Goal: Task Accomplishment & Management: Manage account settings

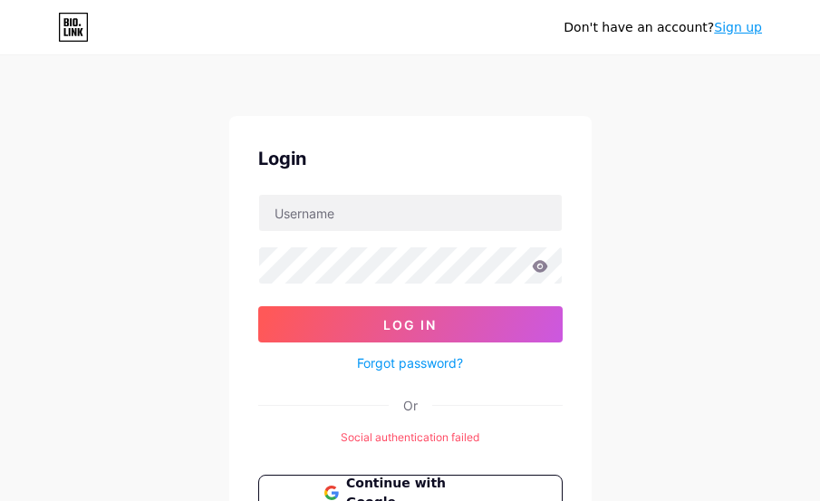
scroll to position [91, 0]
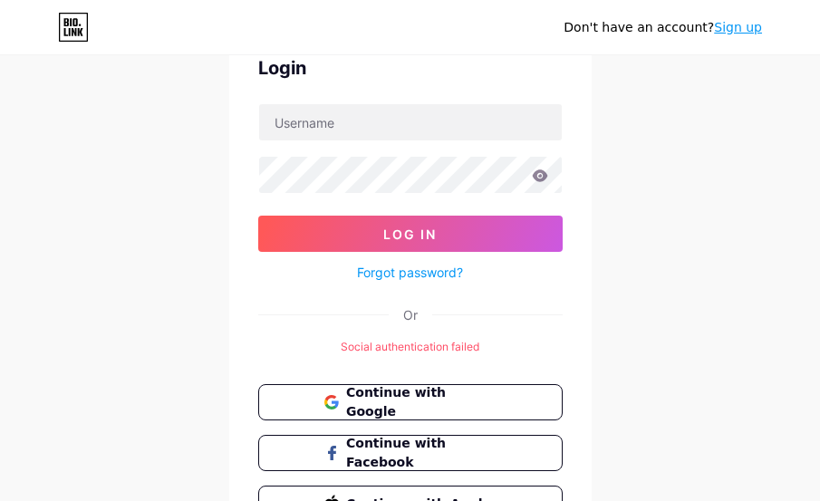
click at [406, 363] on div "Login Log In Forgot password? Or Social authentication failed Continue with Goo…" at bounding box center [410, 288] width 363 height 526
click at [394, 450] on span "Continue with Facebook" at bounding box center [420, 453] width 151 height 39
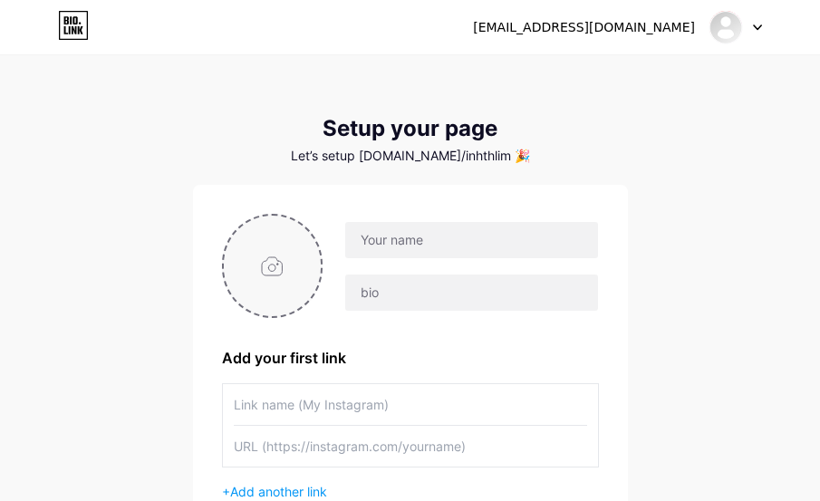
click at [266, 263] on input "file" at bounding box center [273, 266] width 98 height 101
type input "C:\fakepath\c3f0dc850dd93bfa7af7ada0cbd75dc0.png"
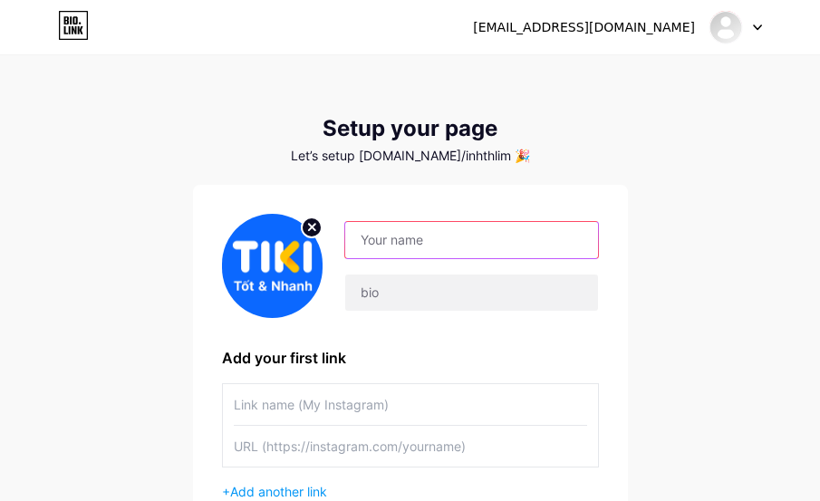
click at [418, 236] on input "text" at bounding box center [471, 240] width 252 height 36
type input "x"
type input "XỬ LÝ ĐƠN HÀNG TIKI"
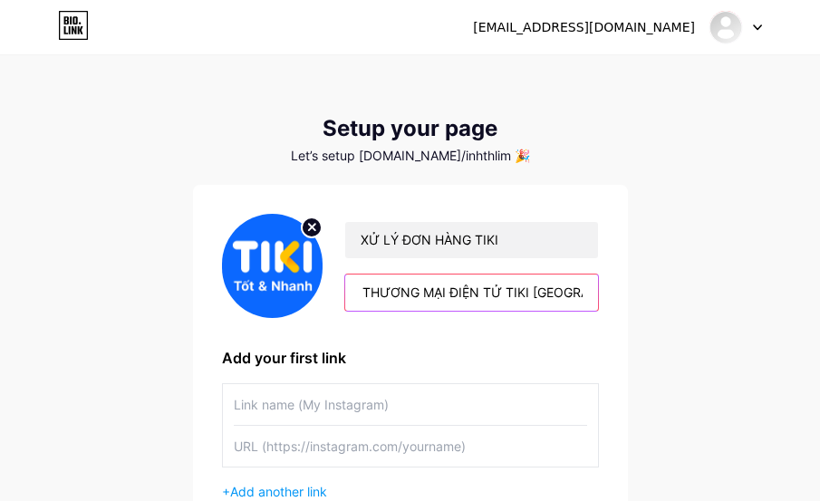
scroll to position [0, 136]
type input "CÔNG TY CỔ PHẦN THƯƠNG MẠI ĐIỆN TỬ TIKI [GEOGRAPHIC_DATA]"
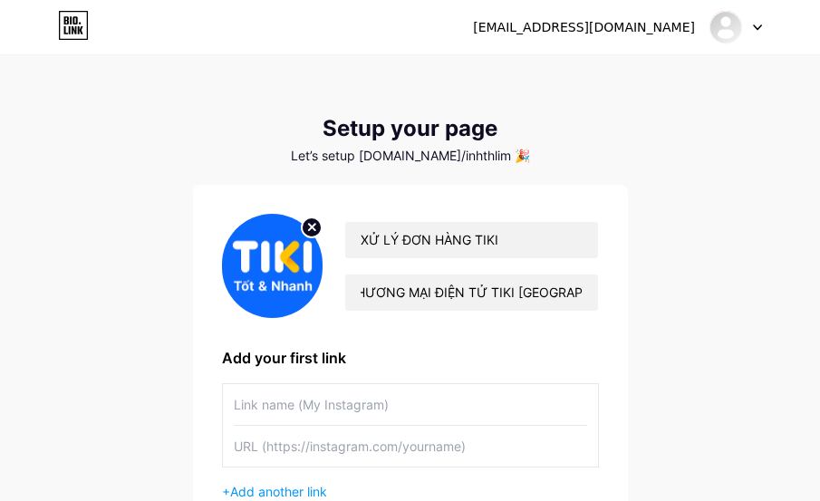
click at [350, 403] on input "text" at bounding box center [411, 404] width 354 height 41
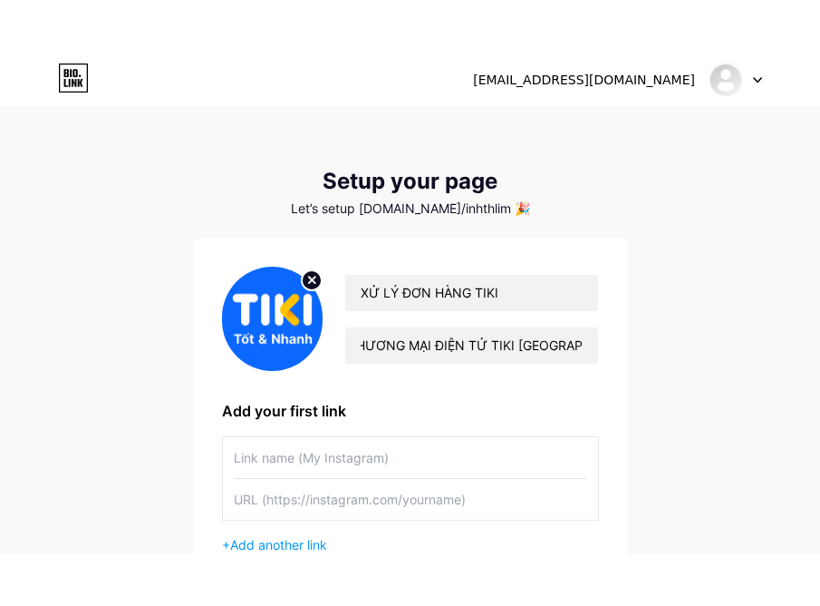
scroll to position [0, 0]
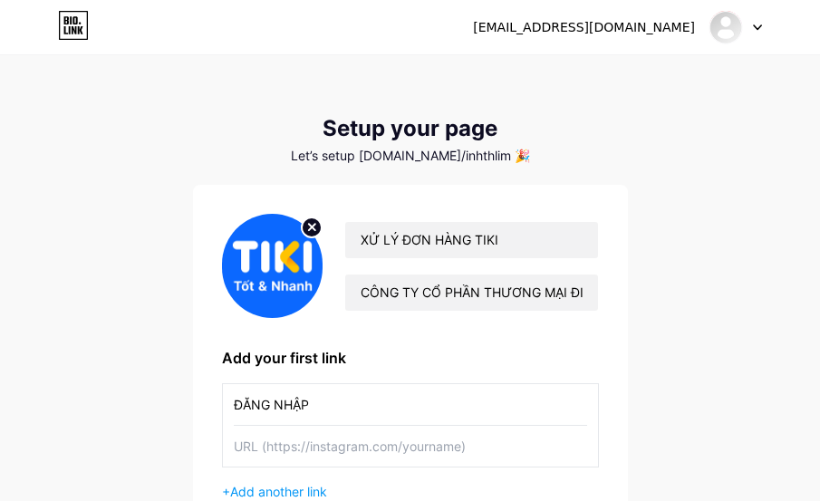
type input "ĐĂNG NHẬP"
click at [344, 445] on input "text" at bounding box center [411, 446] width 354 height 41
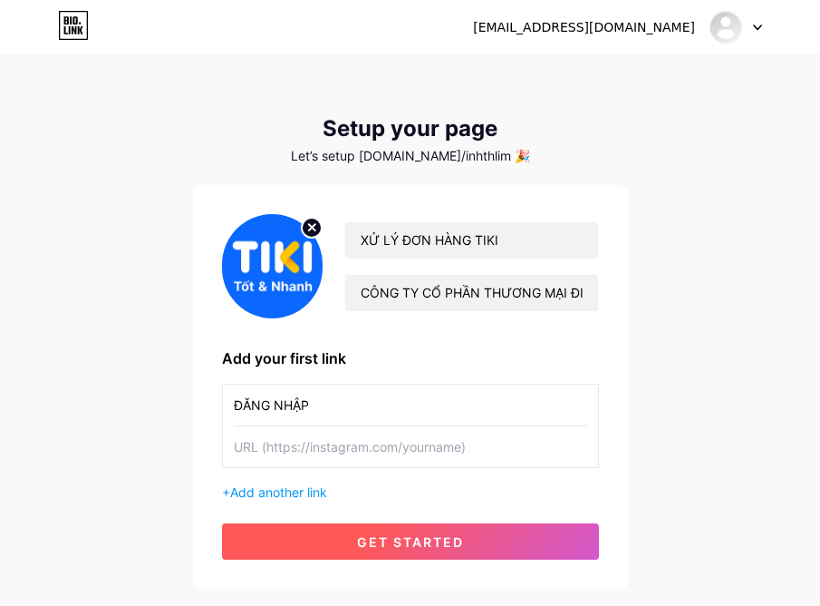
paste input "[URL][DOMAIN_NAME]"
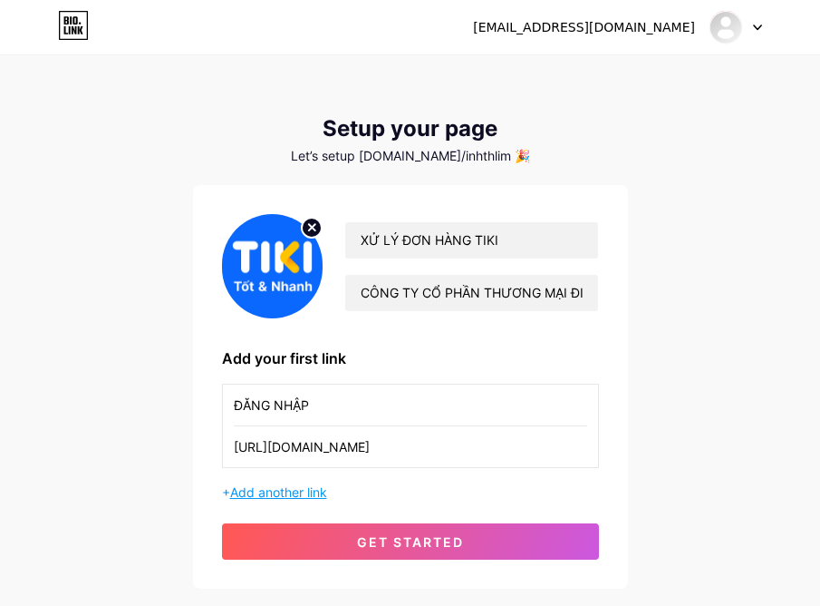
type input "[URL][DOMAIN_NAME]"
click at [262, 485] on span "Add another link" at bounding box center [278, 491] width 97 height 15
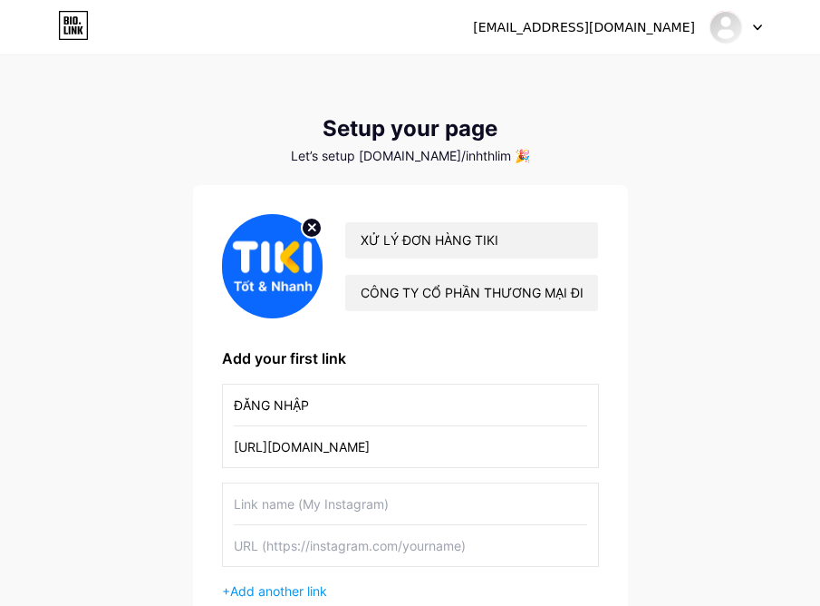
click at [335, 500] on input "text" at bounding box center [411, 503] width 354 height 41
type input "ĐĂNG KÝ TÀI KHOẢN"
click at [390, 500] on input "text" at bounding box center [411, 545] width 354 height 41
paste input "[URL][DOMAIN_NAME]"
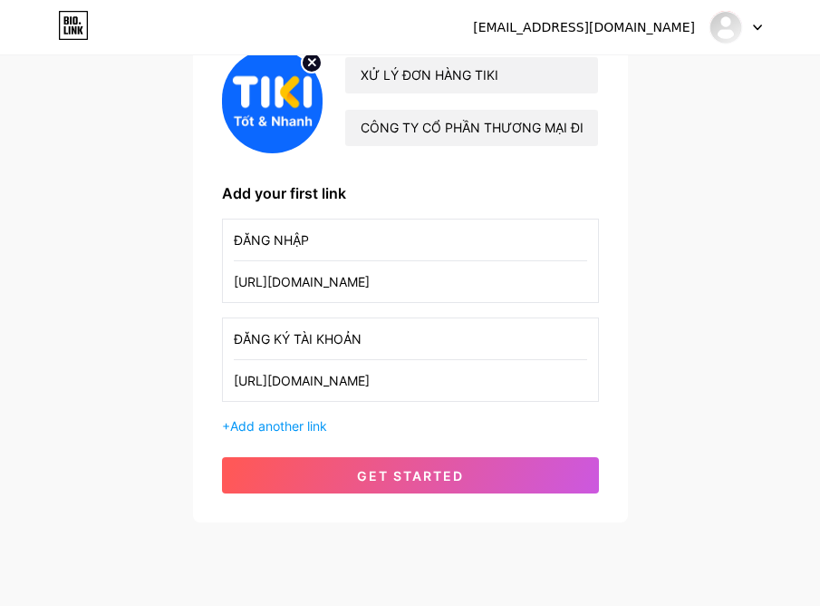
scroll to position [181, 0]
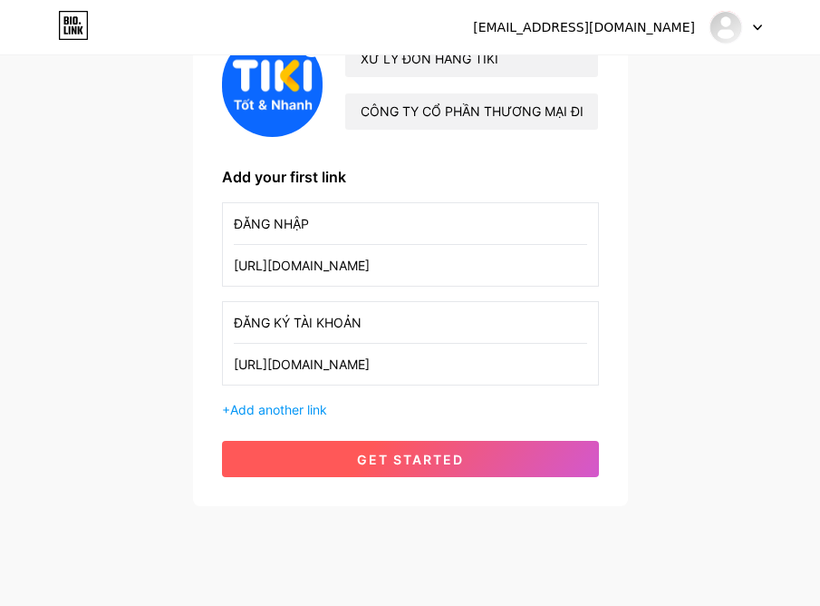
type input "[URL][DOMAIN_NAME]"
click at [419, 466] on span "get started" at bounding box center [410, 458] width 107 height 15
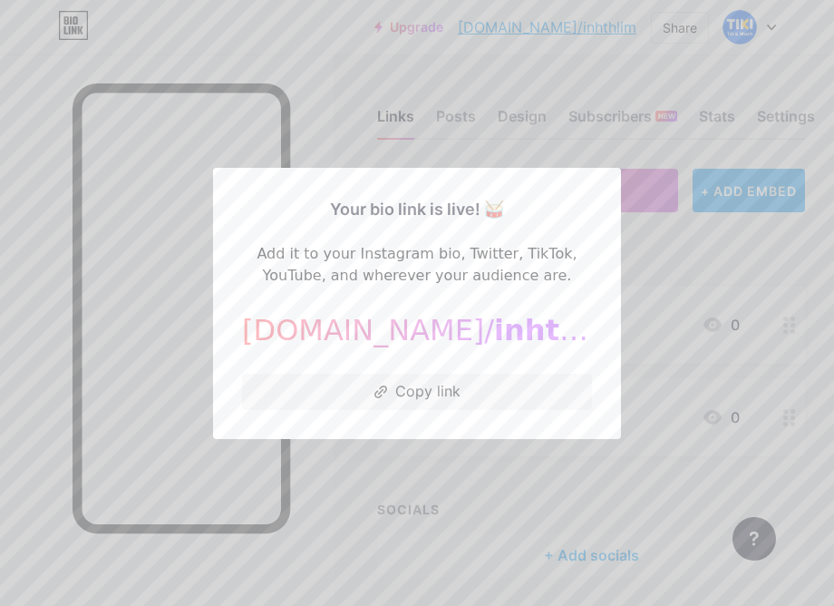
click at [659, 322] on div at bounding box center [417, 303] width 834 height 606
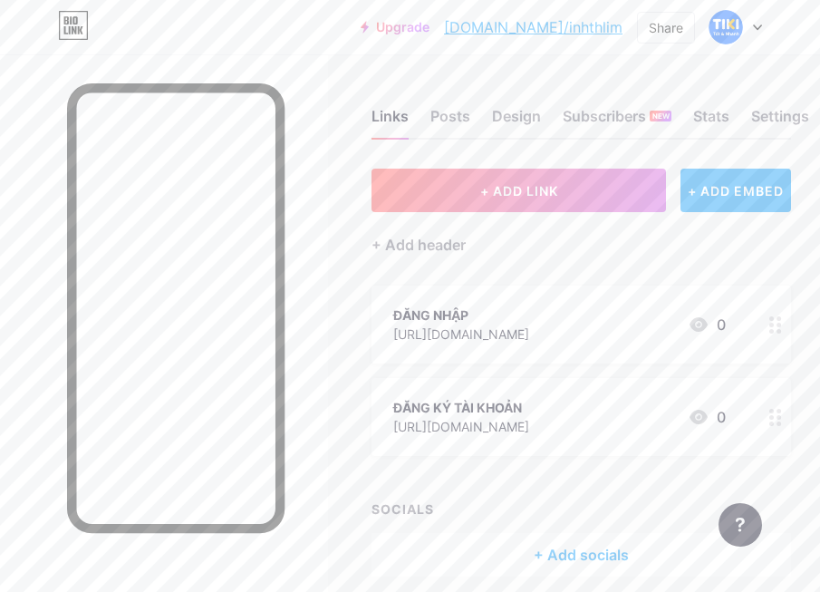
click at [791, 335] on div at bounding box center [776, 325] width 31 height 78
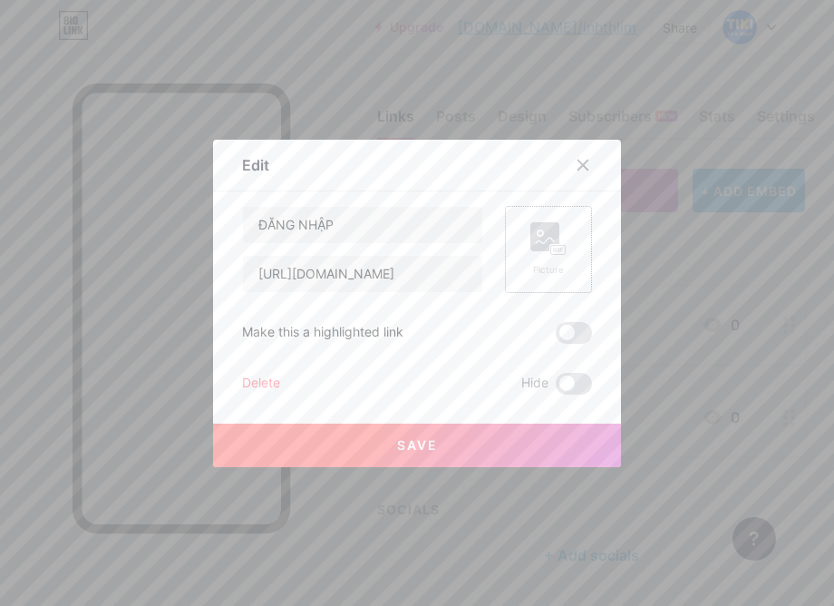
click at [535, 233] on rect at bounding box center [544, 236] width 29 height 29
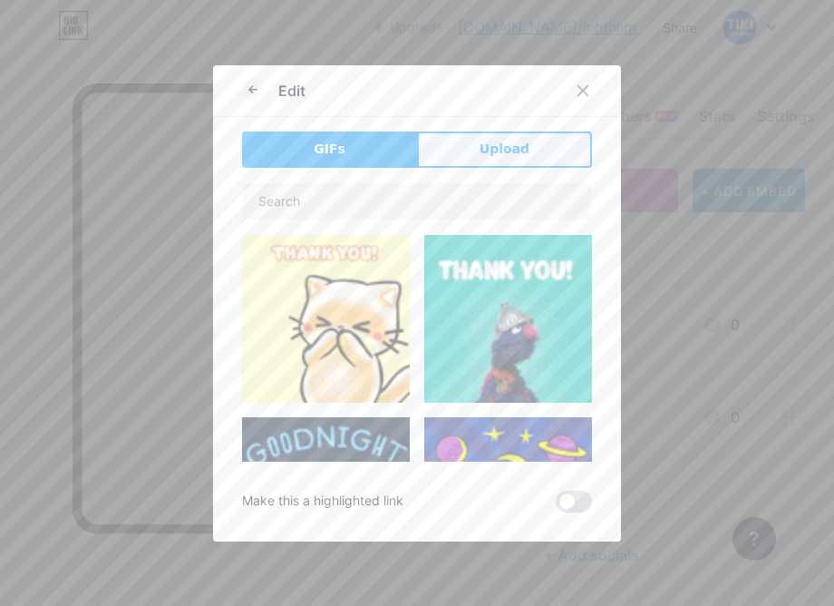
click at [470, 156] on button "Upload" at bounding box center [504, 149] width 175 height 36
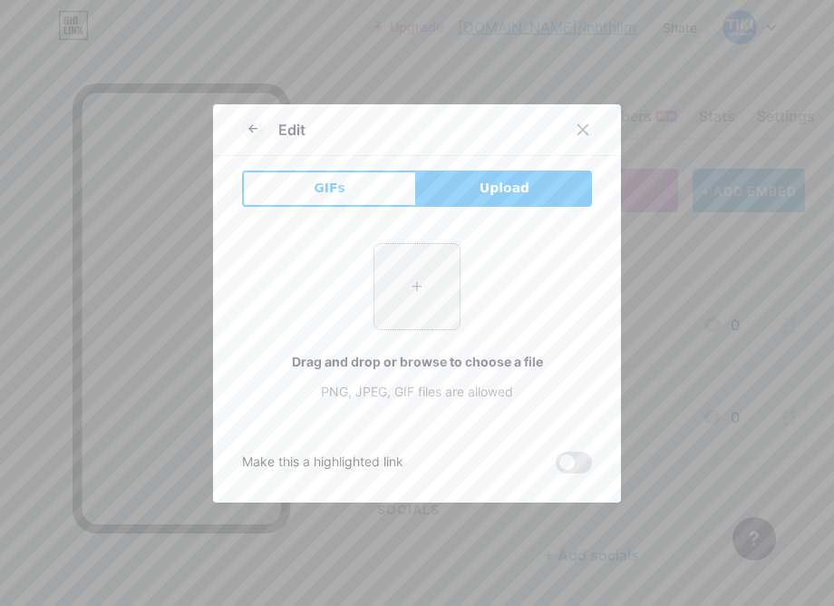
click at [379, 276] on input "file" at bounding box center [416, 286] width 85 height 85
type input "C:\fakepath\c3f0dc850dd93bfa7af7ada0cbd75dc0.png"
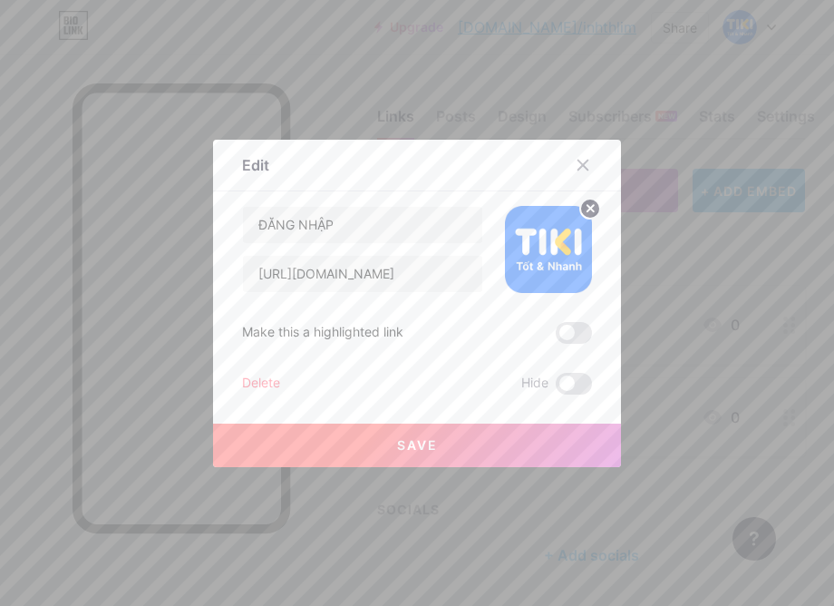
click at [487, 443] on button "Save" at bounding box center [417, 445] width 408 height 44
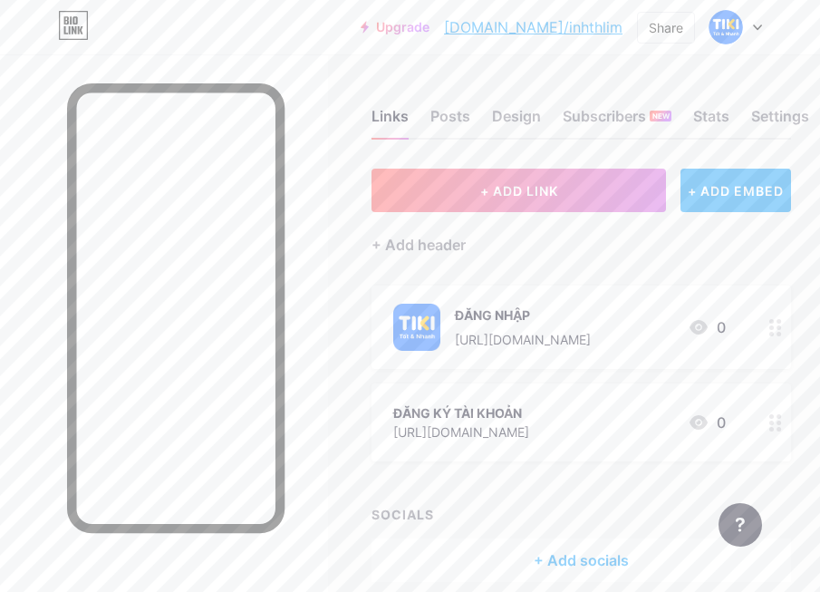
click at [774, 416] on circle at bounding box center [772, 416] width 5 height 5
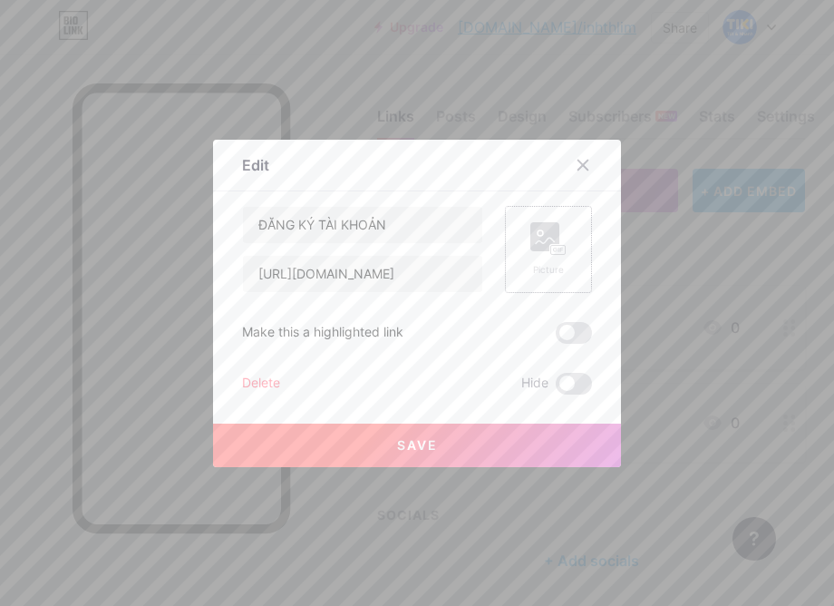
click at [545, 234] on rect at bounding box center [544, 236] width 29 height 29
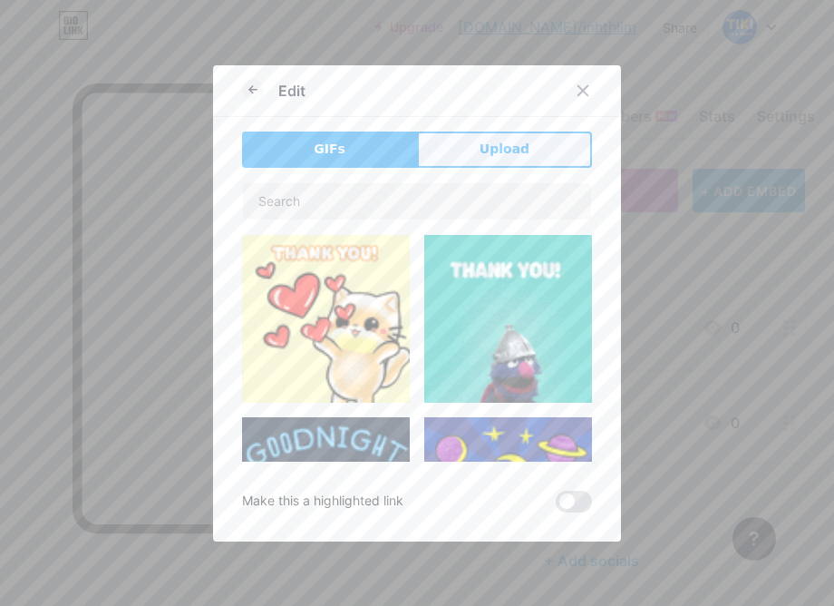
click at [451, 143] on button "Upload" at bounding box center [504, 149] width 175 height 36
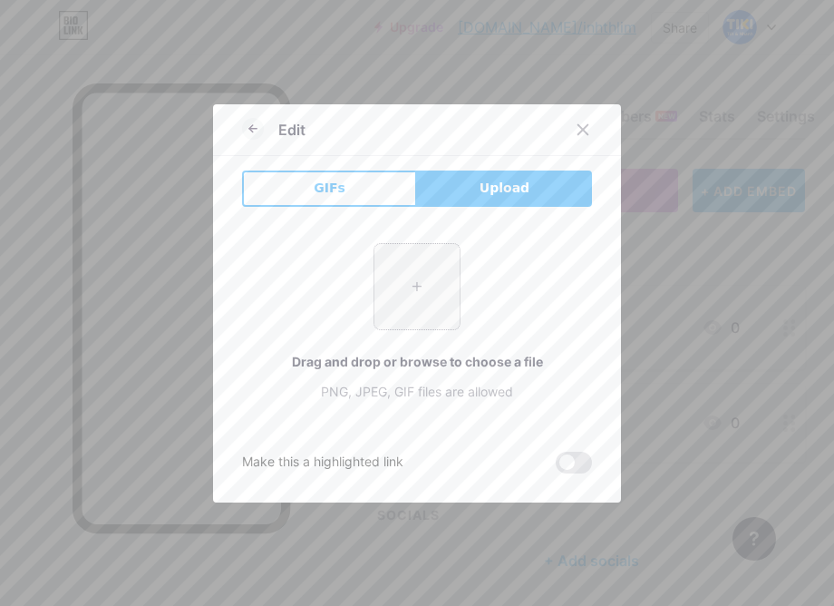
click at [421, 263] on input "file" at bounding box center [416, 286] width 85 height 85
type input "C:\fakepath\c3f0dc850dd93bfa7af7ada0cbd75dc0.png"
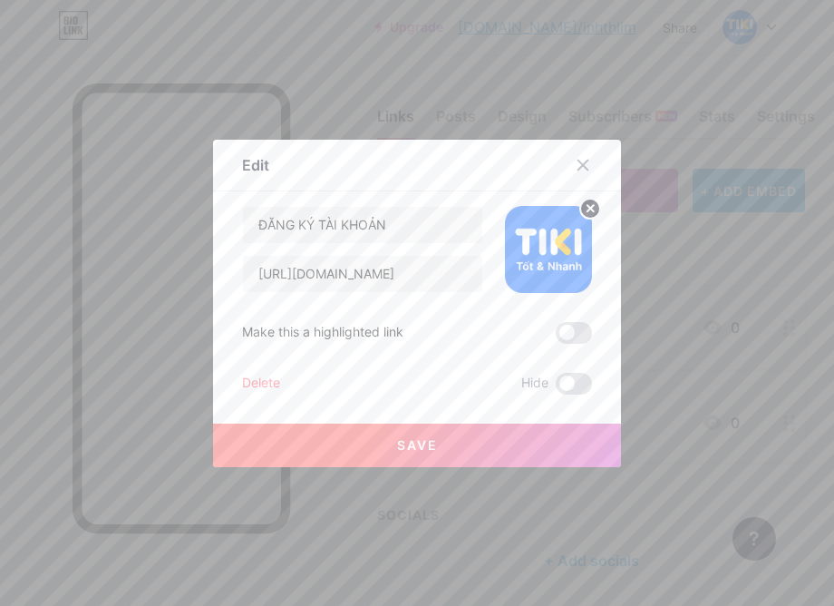
click at [472, 451] on button "Save" at bounding box center [417, 445] width 408 height 44
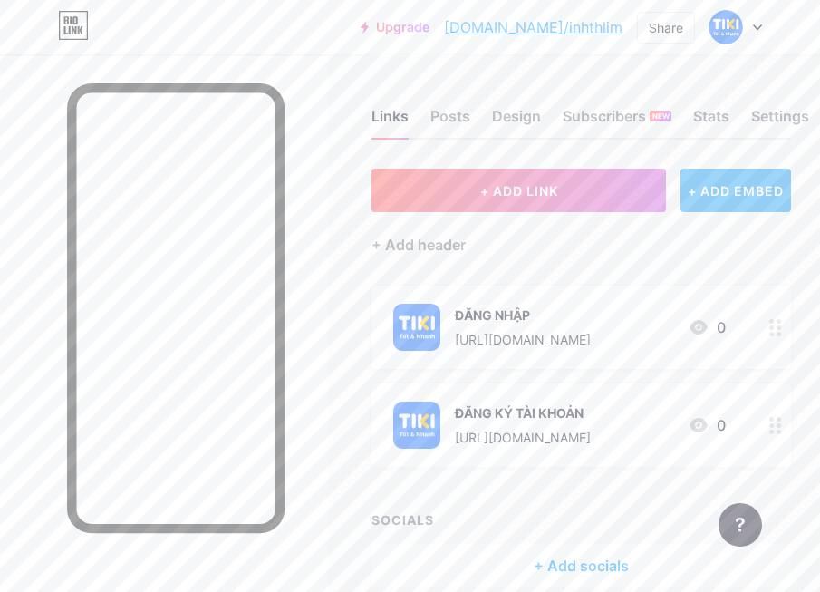
click at [735, 189] on div "+ ADD EMBED" at bounding box center [736, 191] width 111 height 44
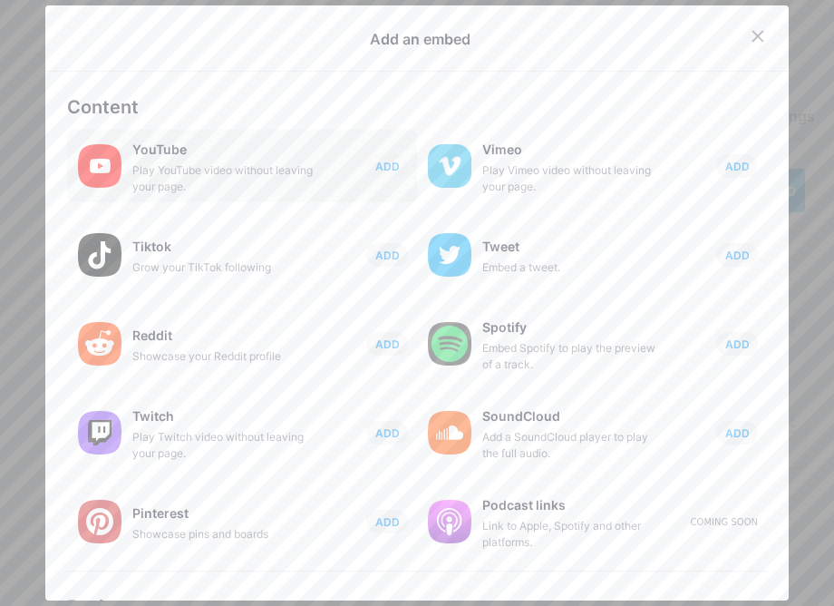
click at [221, 159] on div "YouTube" at bounding box center [222, 149] width 181 height 25
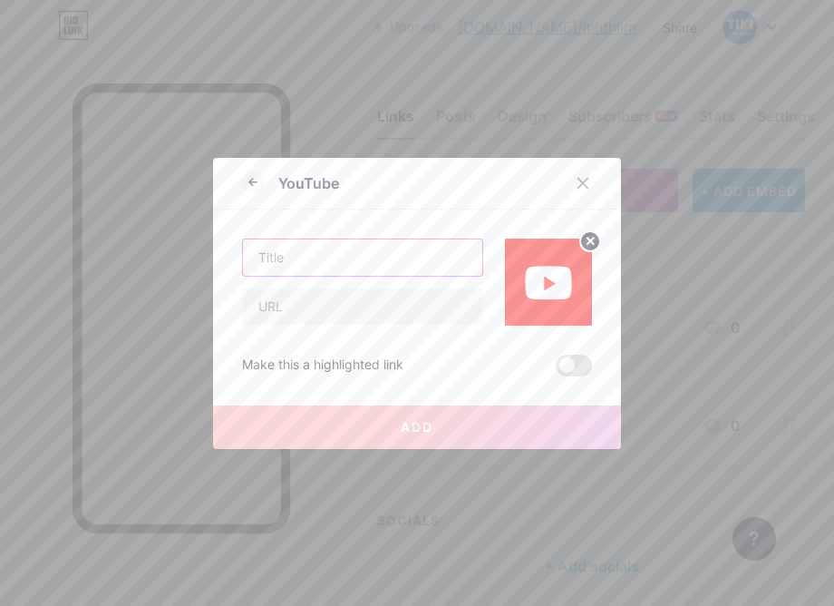
click at [362, 270] on input "text" at bounding box center [362, 257] width 239 height 36
type input "T"
type input "THÔNG TIN TIKI"
click at [300, 311] on input "text" at bounding box center [362, 306] width 239 height 36
click at [337, 303] on input "text" at bounding box center [362, 306] width 239 height 36
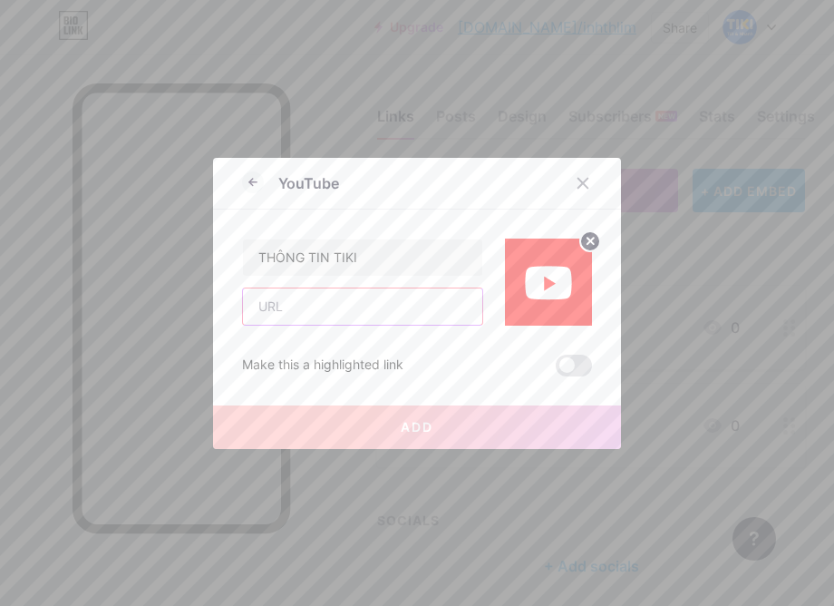
paste input "[URL][DOMAIN_NAME]"
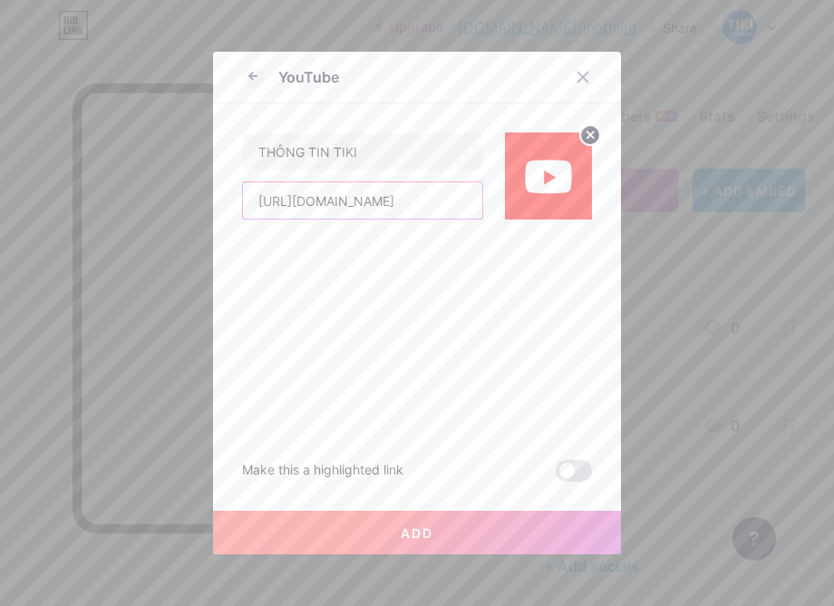
scroll to position [0, 125]
type input "[URL][DOMAIN_NAME]"
click at [432, 500] on button "Add" at bounding box center [417, 532] width 408 height 44
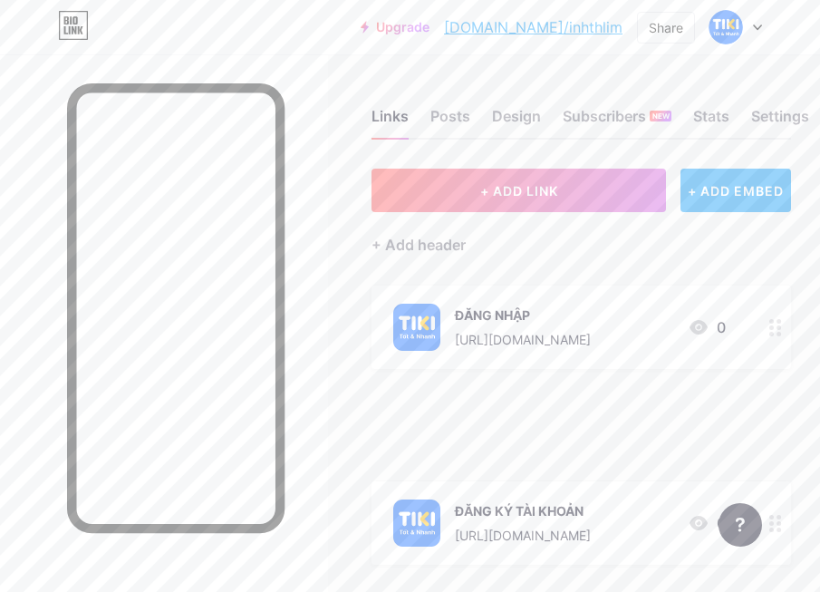
scroll to position [0, 14]
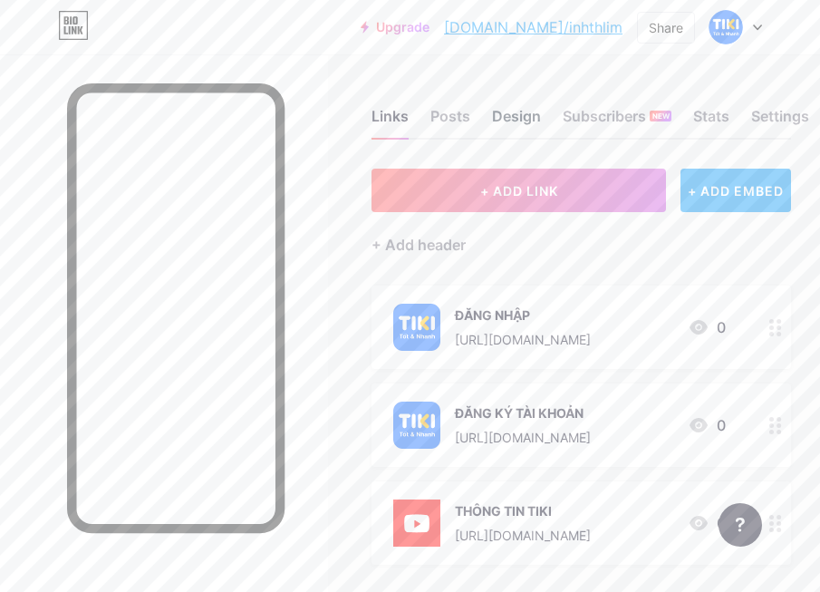
click at [514, 111] on div "Design" at bounding box center [516, 121] width 49 height 33
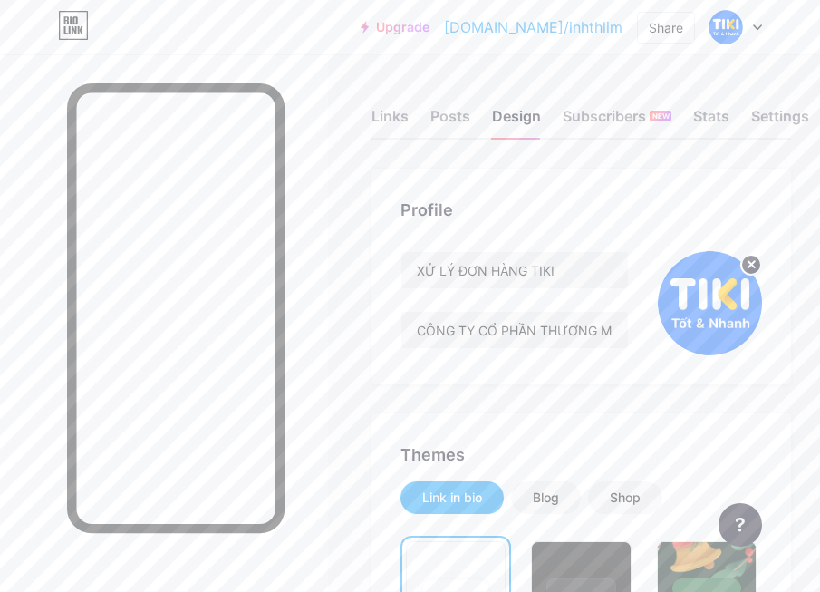
click at [602, 199] on div "Profile" at bounding box center [582, 210] width 362 height 24
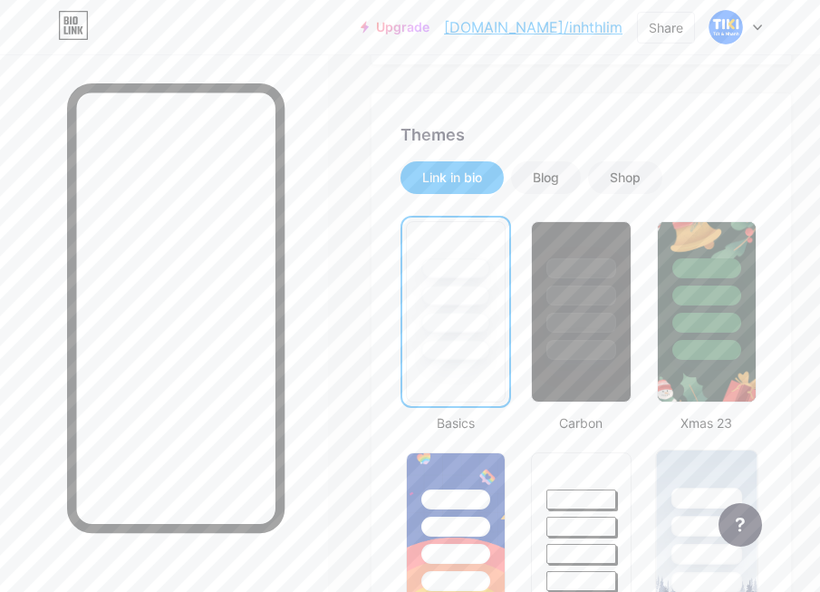
scroll to position [544, 0]
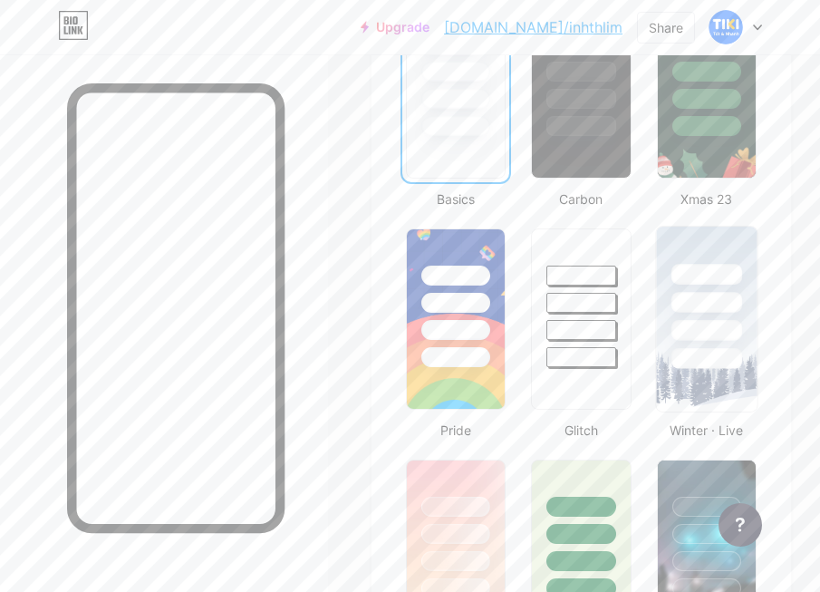
click at [719, 328] on div at bounding box center [708, 330] width 72 height 21
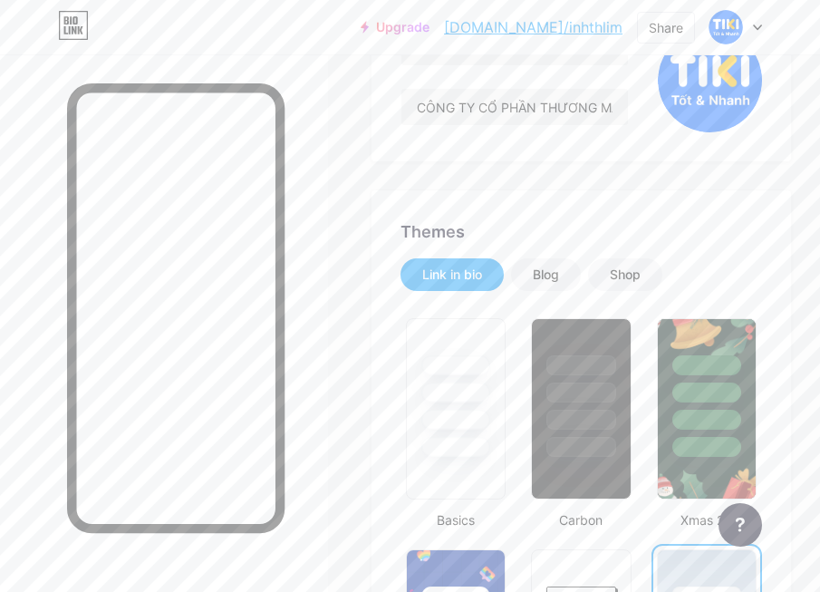
scroll to position [91, 0]
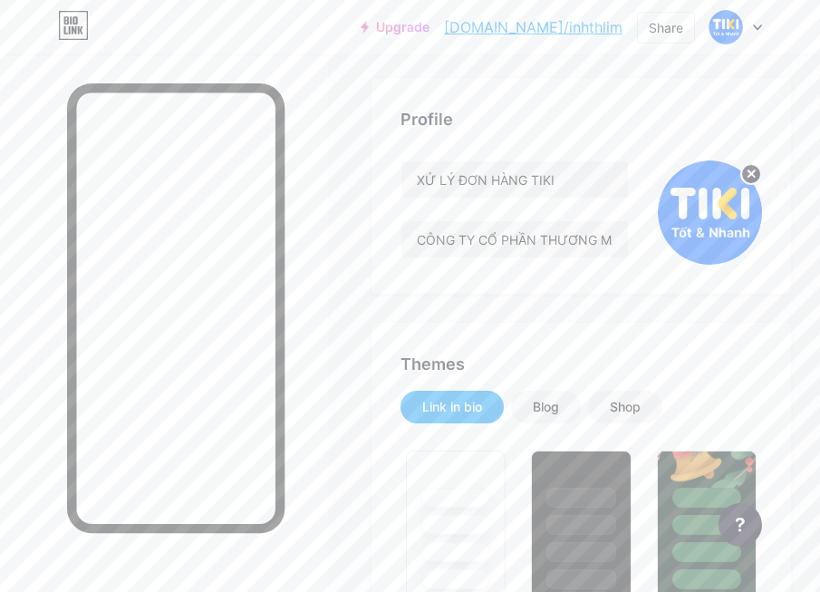
click at [597, 136] on div "Profile XỬ LÝ ĐƠN HÀNG TIKI CÔNG TY CỔ PHẦN THƯƠNG MẠI ĐIỆN TỬ TIKI [GEOGRAPHIC…" at bounding box center [582, 186] width 420 height 216
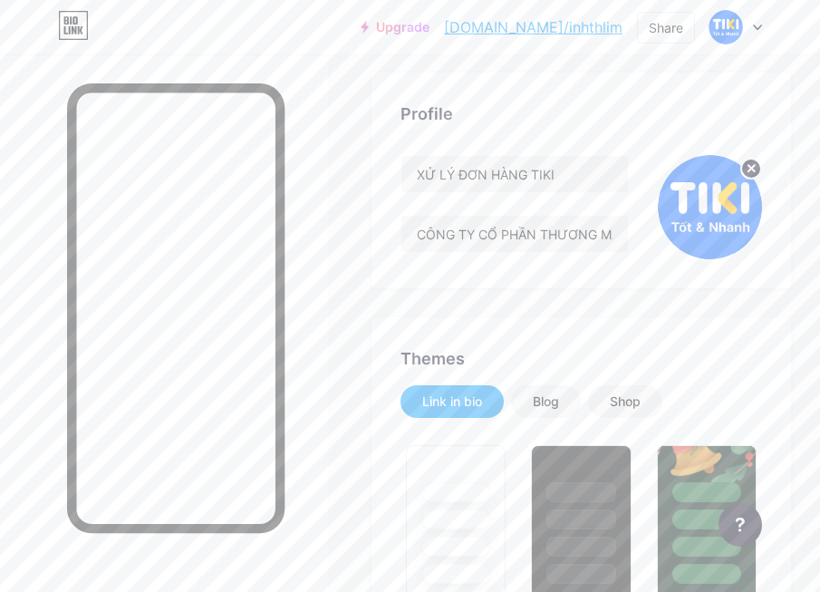
scroll to position [0, 0]
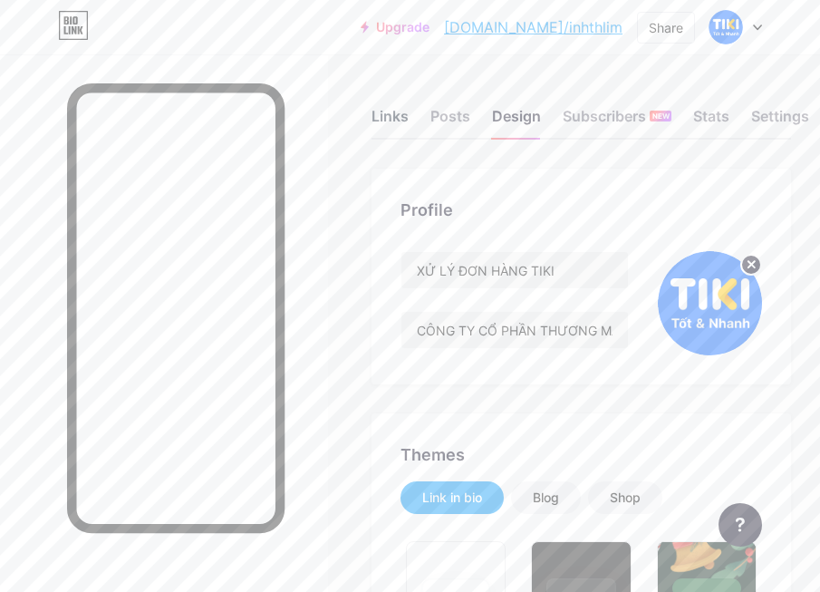
click at [394, 110] on div "Links" at bounding box center [390, 121] width 37 height 33
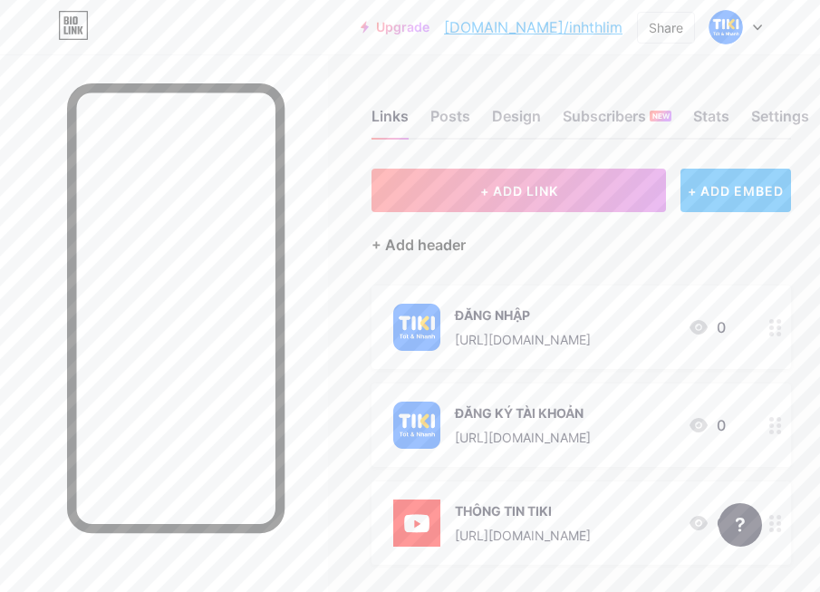
click at [440, 242] on div "+ Add header" at bounding box center [419, 245] width 94 height 22
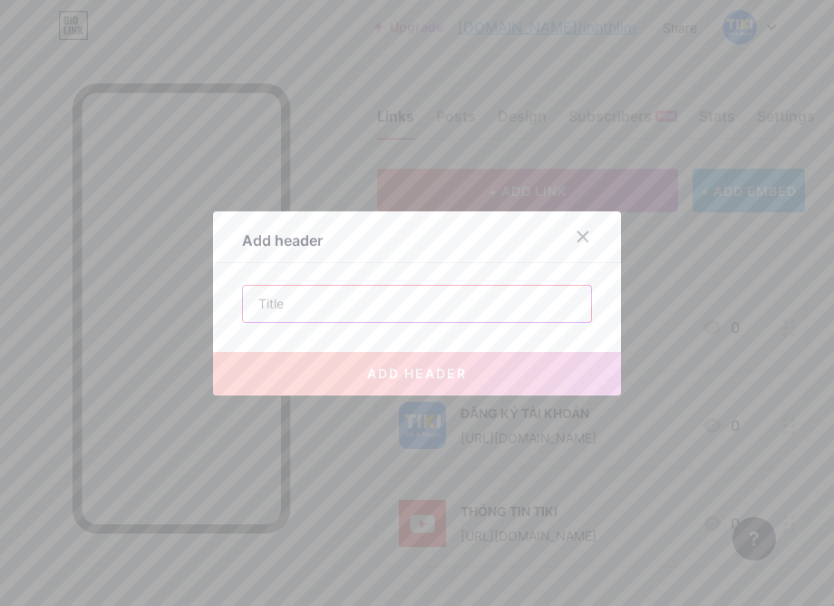
click at [433, 311] on input "text" at bounding box center [417, 304] width 348 height 36
paste input "[PERSON_NAME] Tin Theo Hướng Dẫn Nhân Sự [PERSON_NAME]"
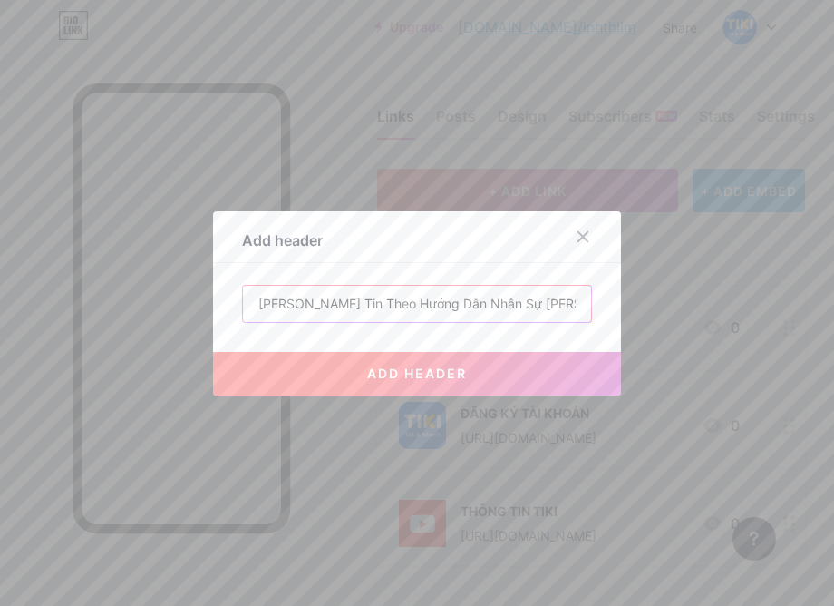
type input "[PERSON_NAME] Tin Theo Hướng Dẫn Nhân Sự [PERSON_NAME]"
click at [426, 382] on button "add header" at bounding box center [417, 374] width 408 height 44
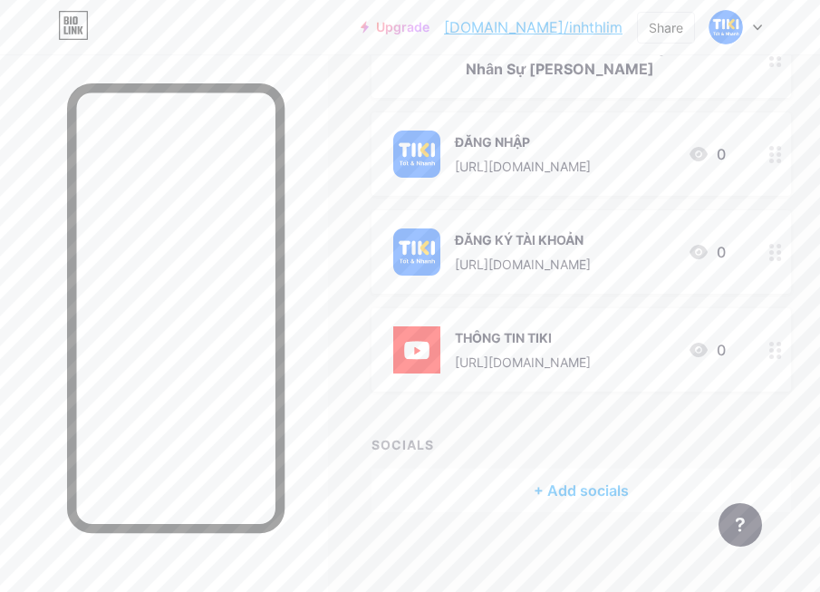
scroll to position [277, 0]
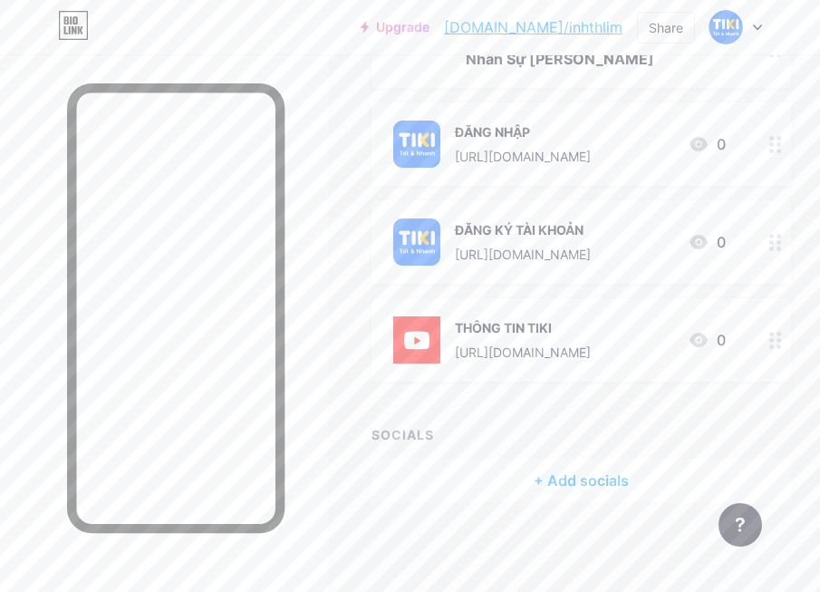
click at [607, 482] on div "+ Add socials" at bounding box center [582, 481] width 420 height 44
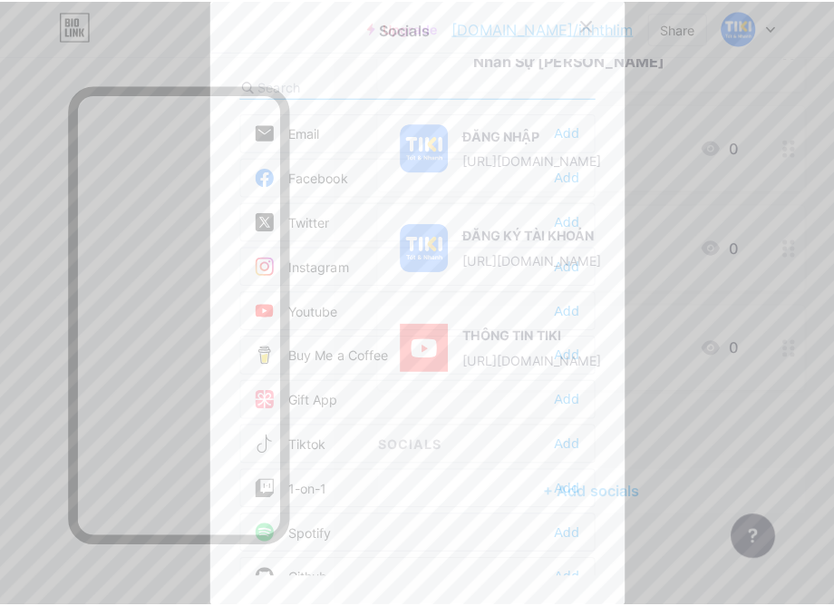
scroll to position [264, 0]
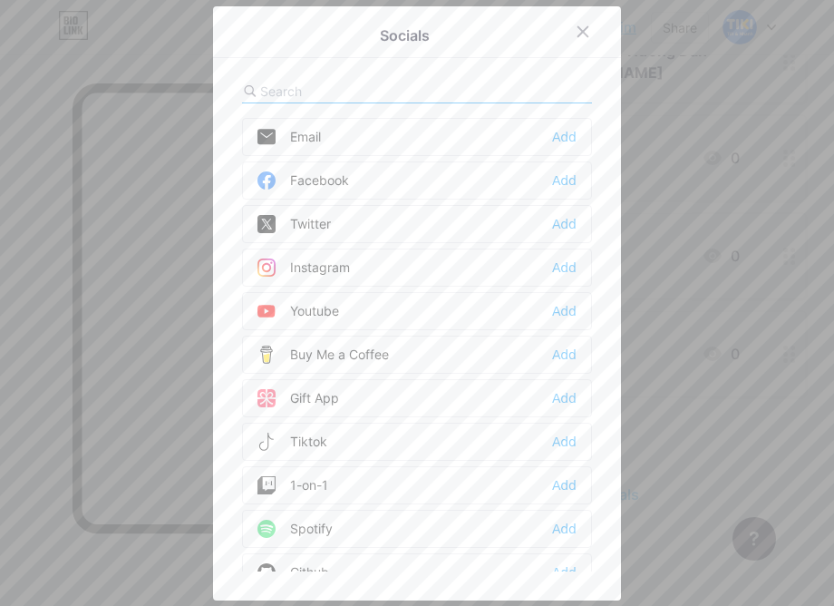
click at [519, 23] on div "Socials" at bounding box center [404, 35] width 325 height 25
click at [410, 82] on input "text" at bounding box center [360, 91] width 200 height 19
paste input "[URL][DOMAIN_NAME]"
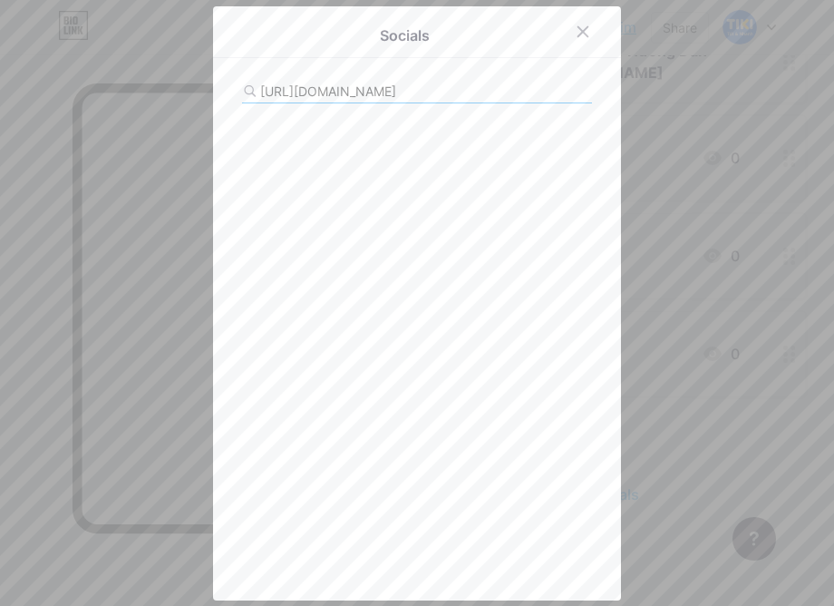
scroll to position [0, 150]
click at [465, 85] on div "[URL][DOMAIN_NAME]" at bounding box center [417, 92] width 350 height 24
click at [461, 88] on div "[URL][DOMAIN_NAME]" at bounding box center [417, 92] width 350 height 24
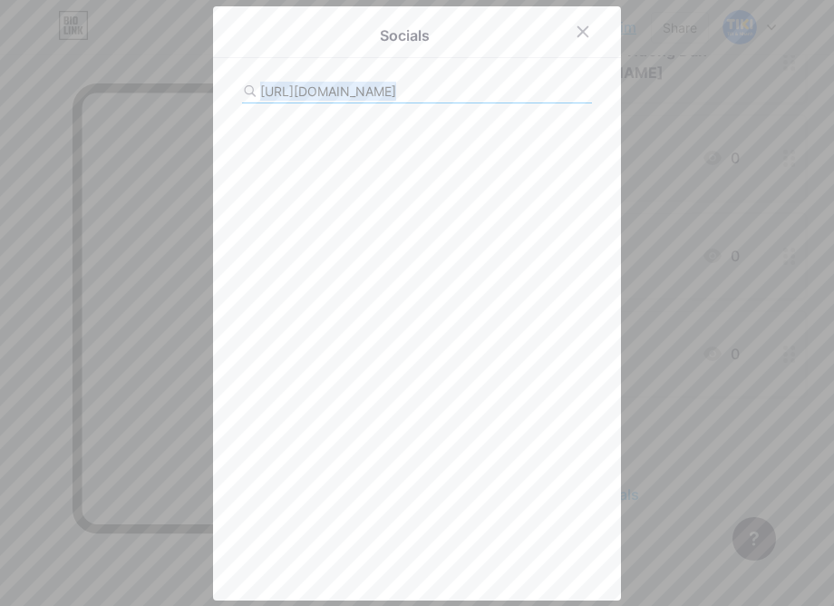
click at [359, 96] on input "[URL][DOMAIN_NAME]" at bounding box center [360, 91] width 200 height 19
click at [359, 96] on input "[URL]" at bounding box center [360, 91] width 200 height 19
type input "https:///0309532909-cong-ty-tnhh-ti-ki"
click at [359, 96] on input "https:///0309532909-cong-ty-tnhh-ti-ki" at bounding box center [360, 91] width 200 height 19
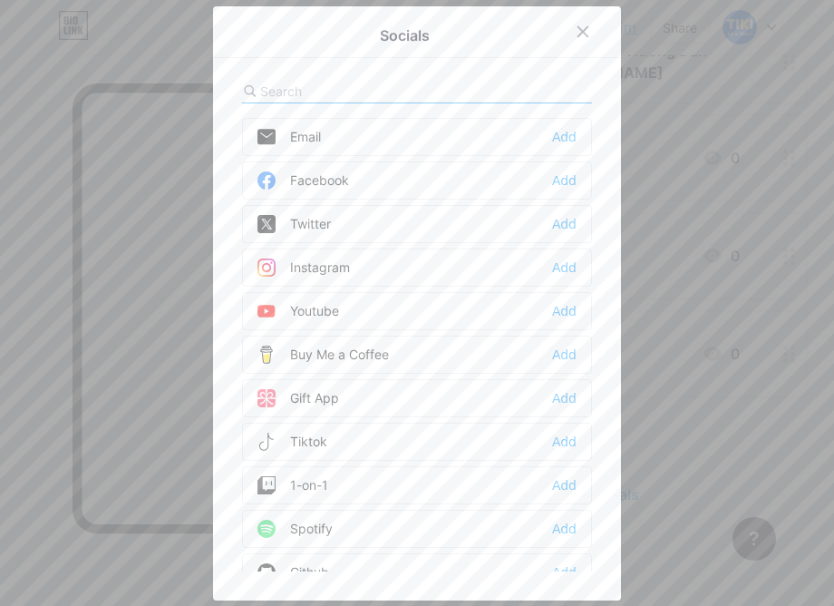
click at [359, 96] on input "text" at bounding box center [360, 91] width 200 height 19
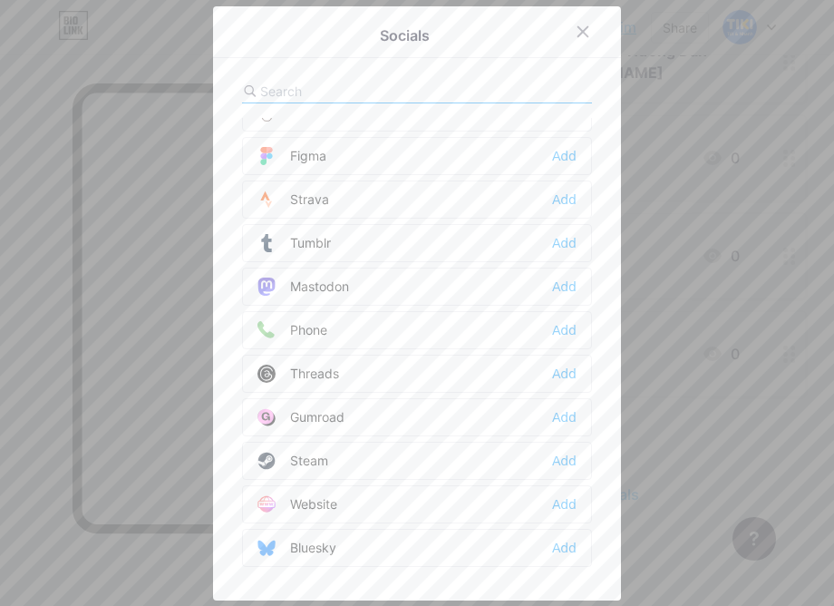
scroll to position [1635, 0]
click at [337, 500] on div "Website Add" at bounding box center [417, 503] width 350 height 38
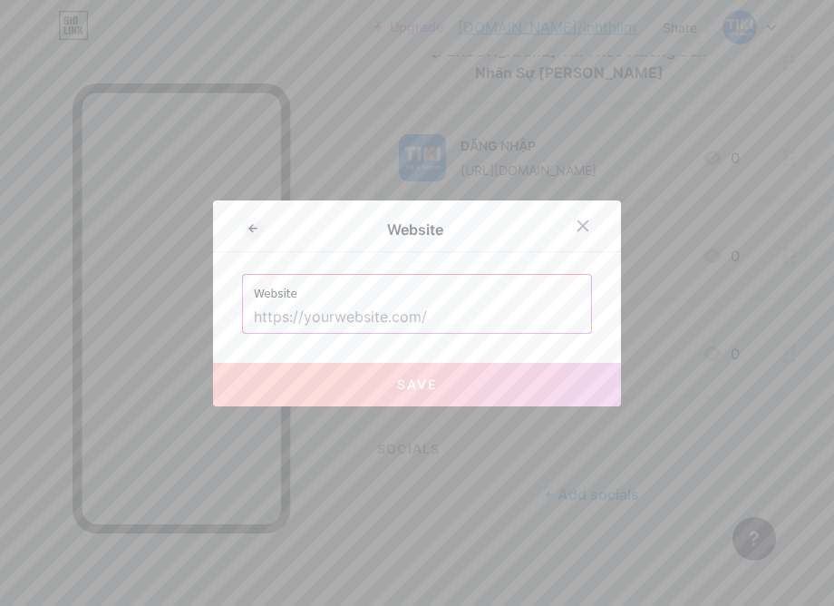
click at [379, 315] on input "text" at bounding box center [417, 317] width 326 height 31
paste input "[URL][DOMAIN_NAME]"
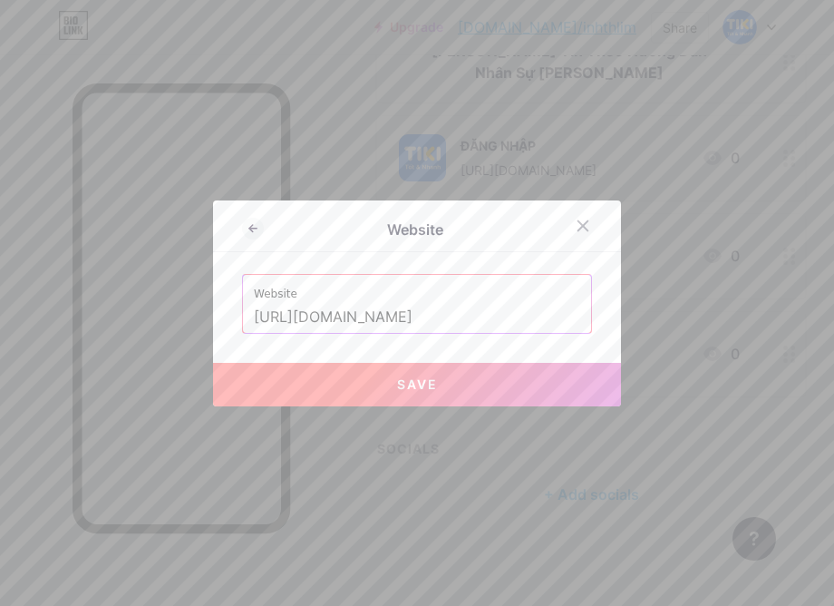
scroll to position [0, 53]
type input "[URL][DOMAIN_NAME]"
click at [364, 376] on button "Save" at bounding box center [417, 385] width 408 height 44
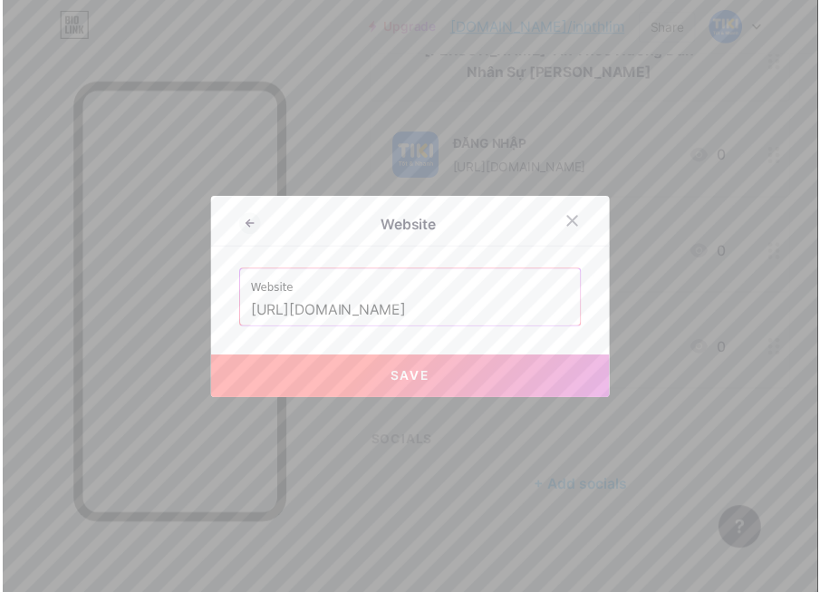
scroll to position [0, 0]
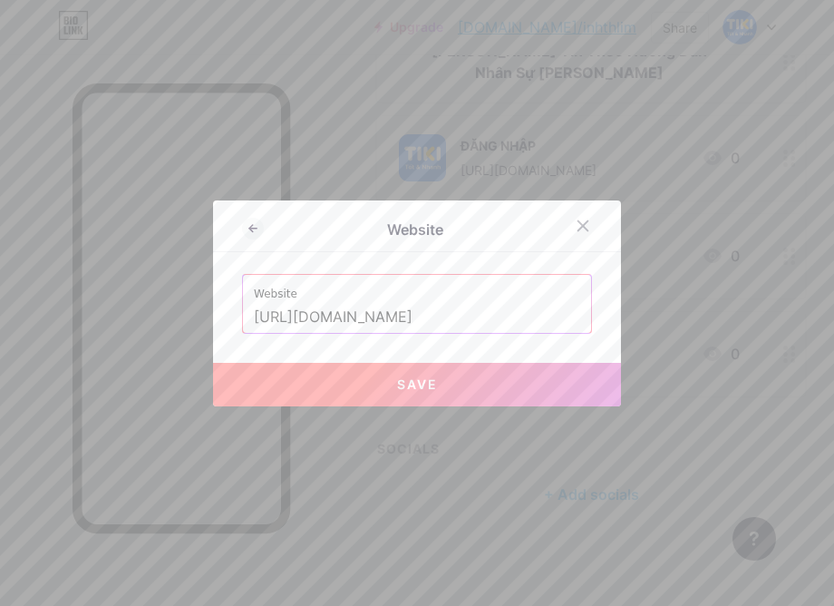
click at [414, 393] on button "Save" at bounding box center [417, 385] width 408 height 44
click at [580, 231] on icon at bounding box center [583, 225] width 15 height 15
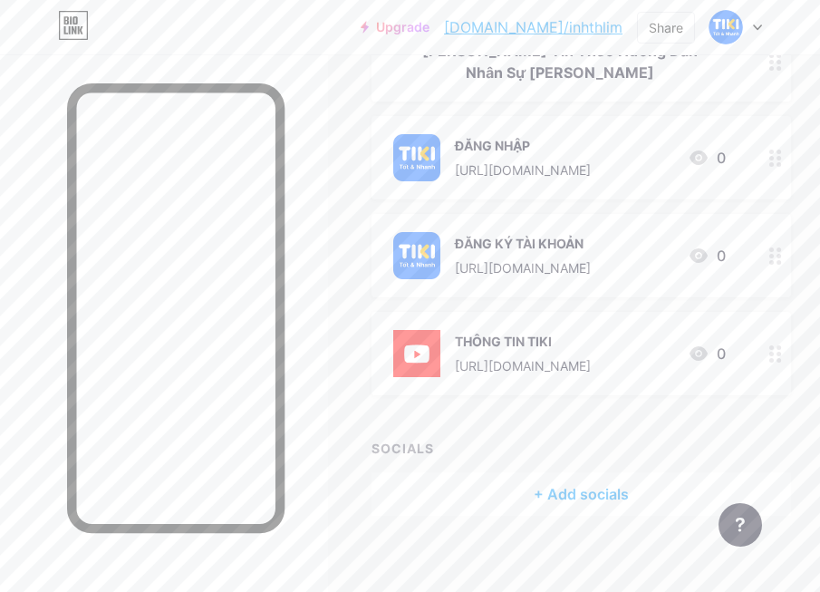
click at [350, 239] on div "Links Posts Design Subscribers NEW Stats Settings + ADD LINK + ADD EMBED + Add …" at bounding box center [410, 199] width 820 height 816
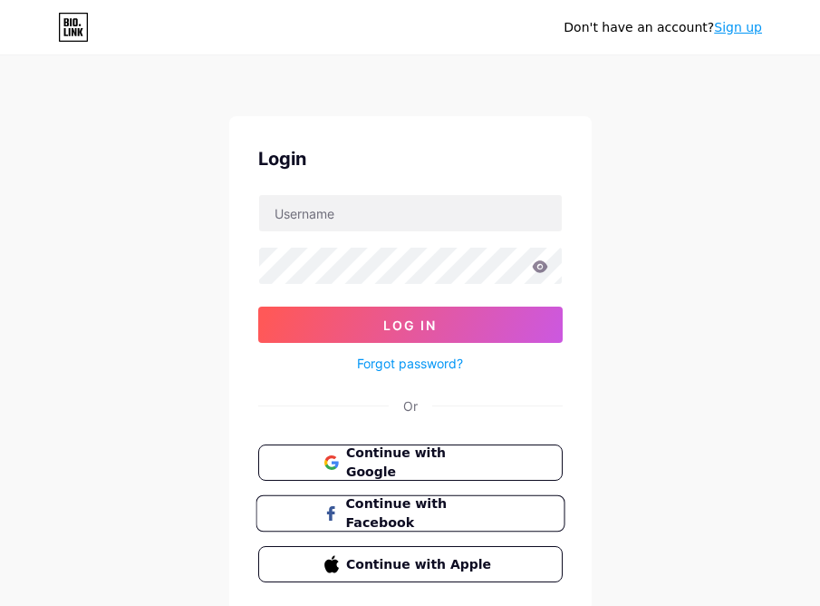
click at [406, 501] on button "Continue with Facebook" at bounding box center [410, 513] width 309 height 37
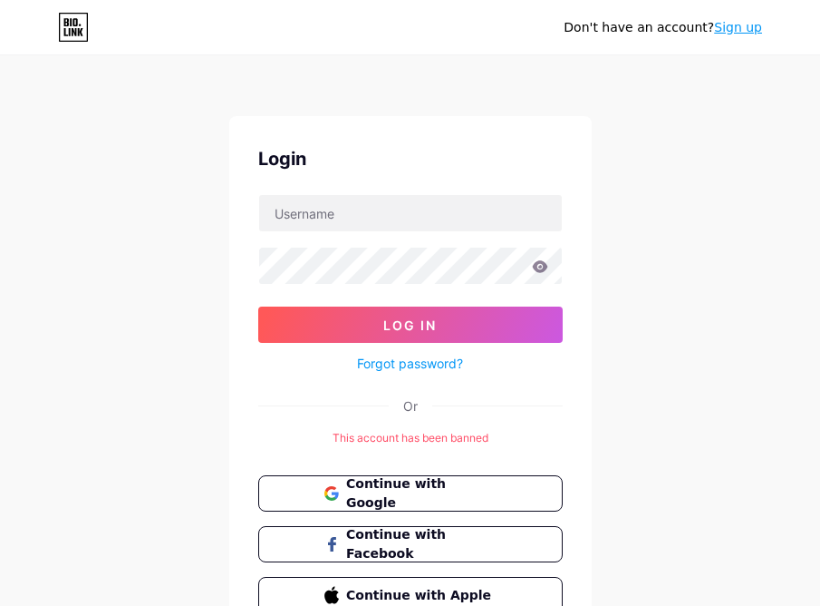
click at [672, 266] on div "Don't have an account? Sign up Login Log In Forgot password? Or This account ha…" at bounding box center [410, 350] width 820 height 700
